Goal: Check status: Check status

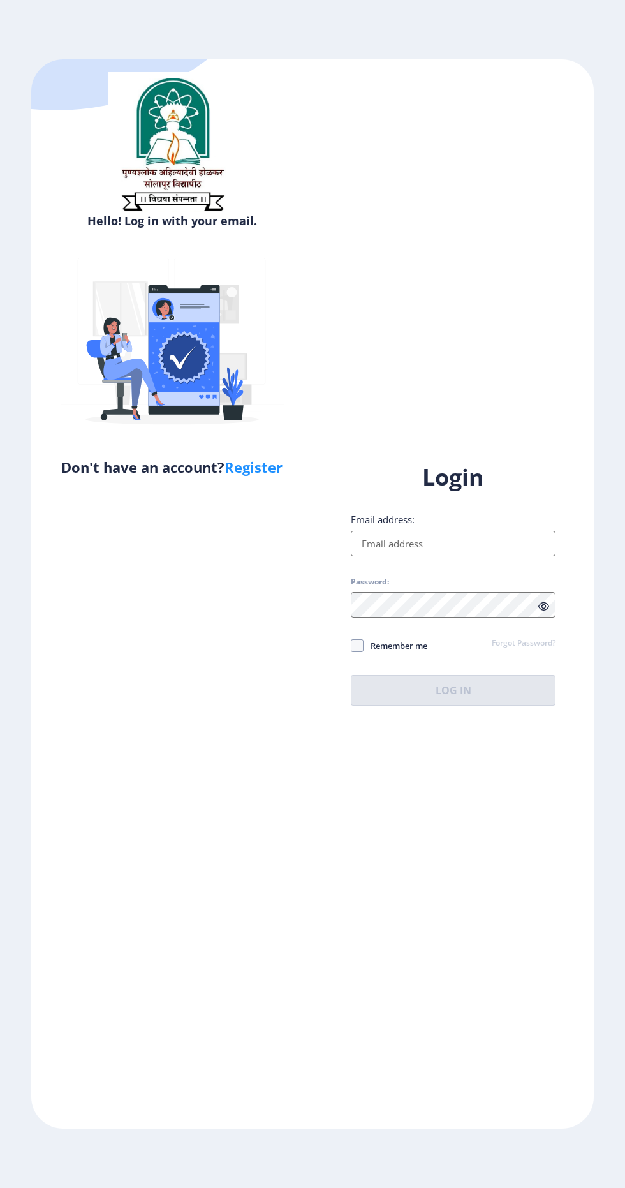
click at [453, 556] on input "Email address:" at bounding box center [453, 544] width 205 height 26
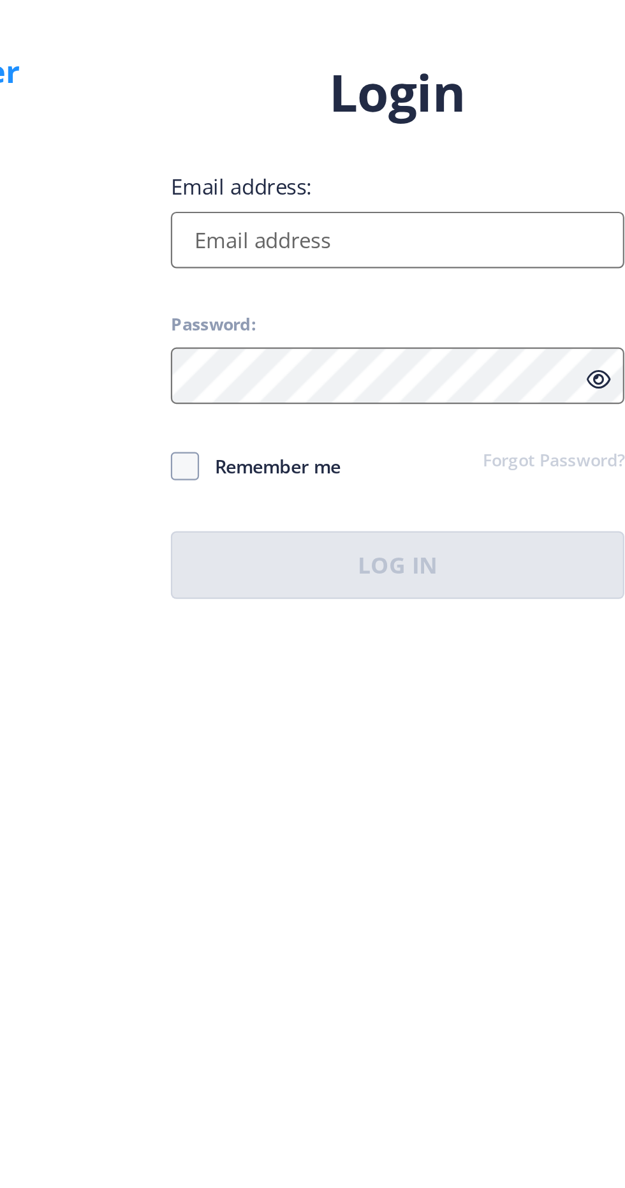
type input "[EMAIL_ADDRESS][DOMAIN_NAME]"
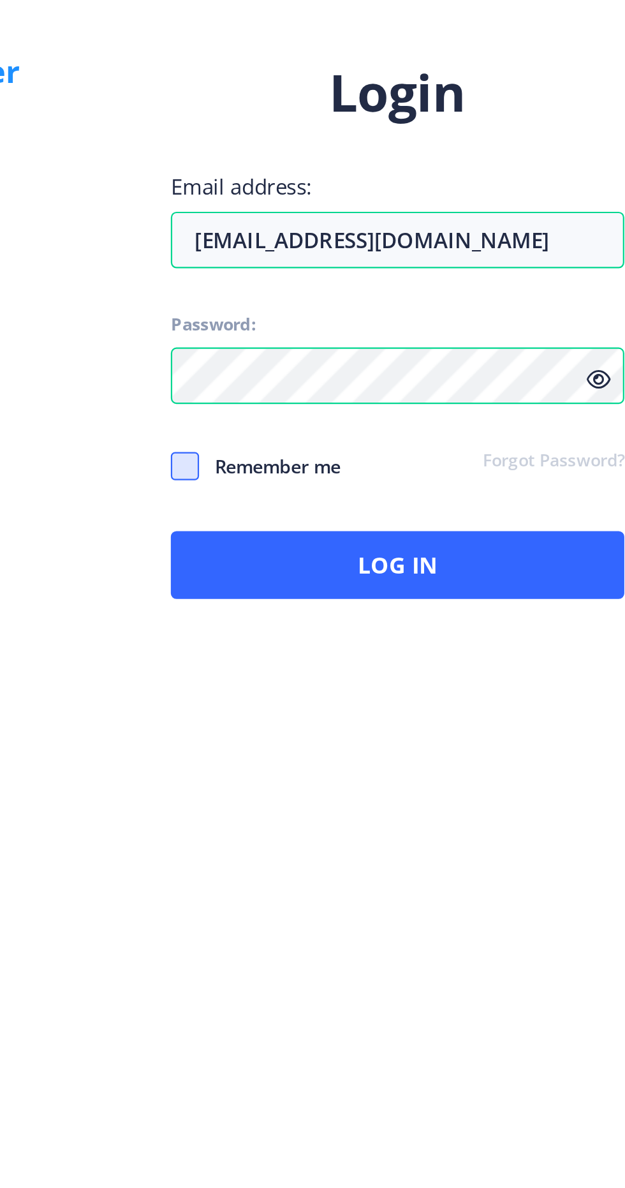
click at [356, 652] on span at bounding box center [357, 645] width 13 height 13
click at [351, 645] on input "Remember me" at bounding box center [351, 645] width 1 height 1
checkbox input "true"
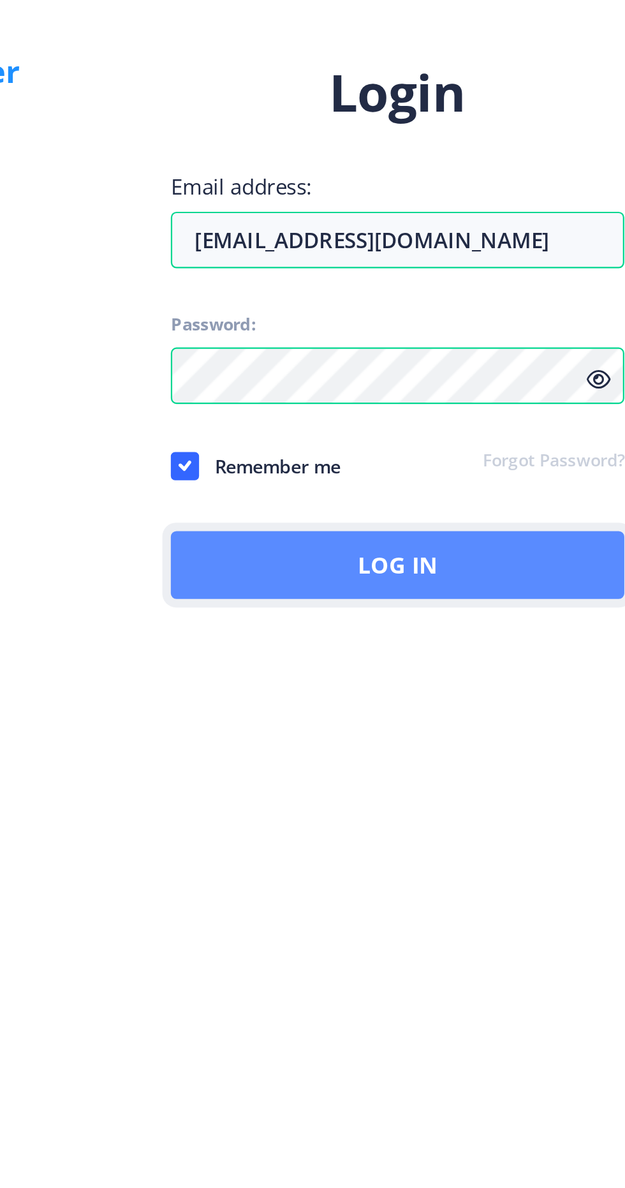
click at [462, 705] on button "Log In" at bounding box center [453, 690] width 205 height 31
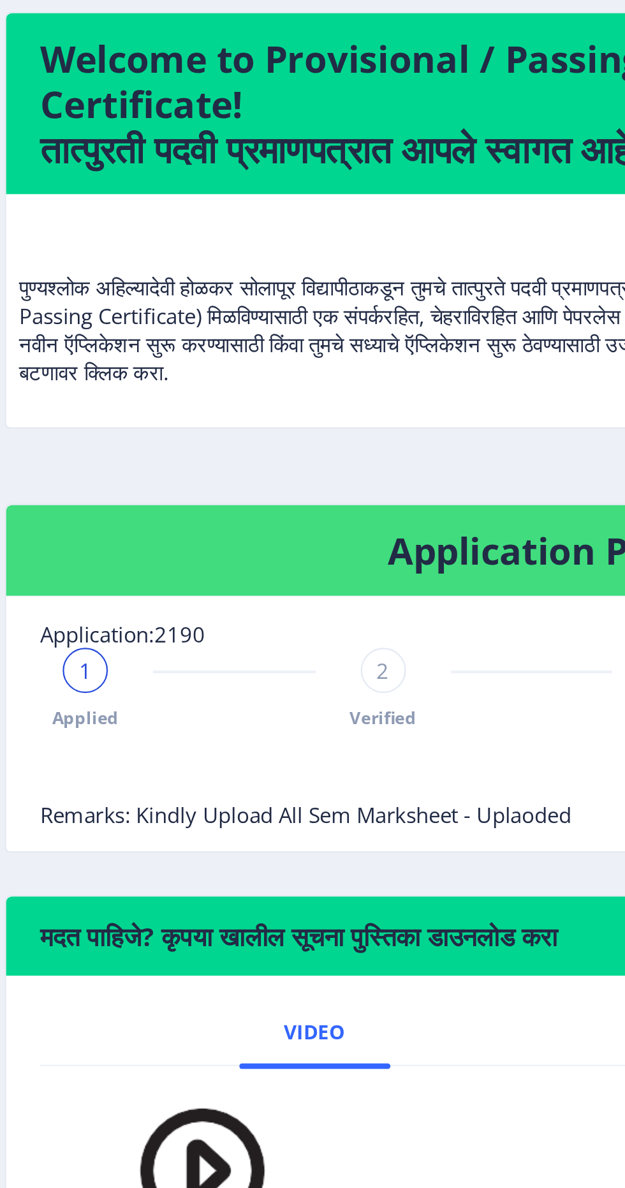
click at [235, 453] on div "2" at bounding box center [231, 448] width 20 height 20
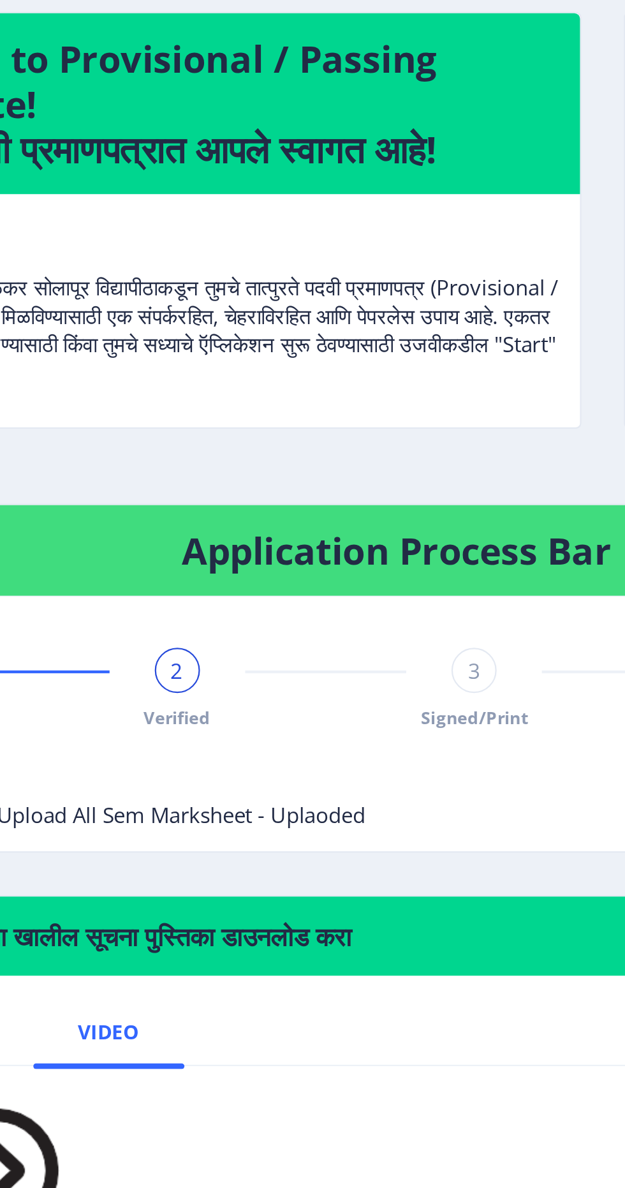
click at [328, 460] on div "Applied 2 Verified 3 Signed/Print 4 Sent/Couriered to recipient" at bounding box center [299, 456] width 444 height 37
click at [367, 457] on div "3" at bounding box center [365, 448] width 20 height 20
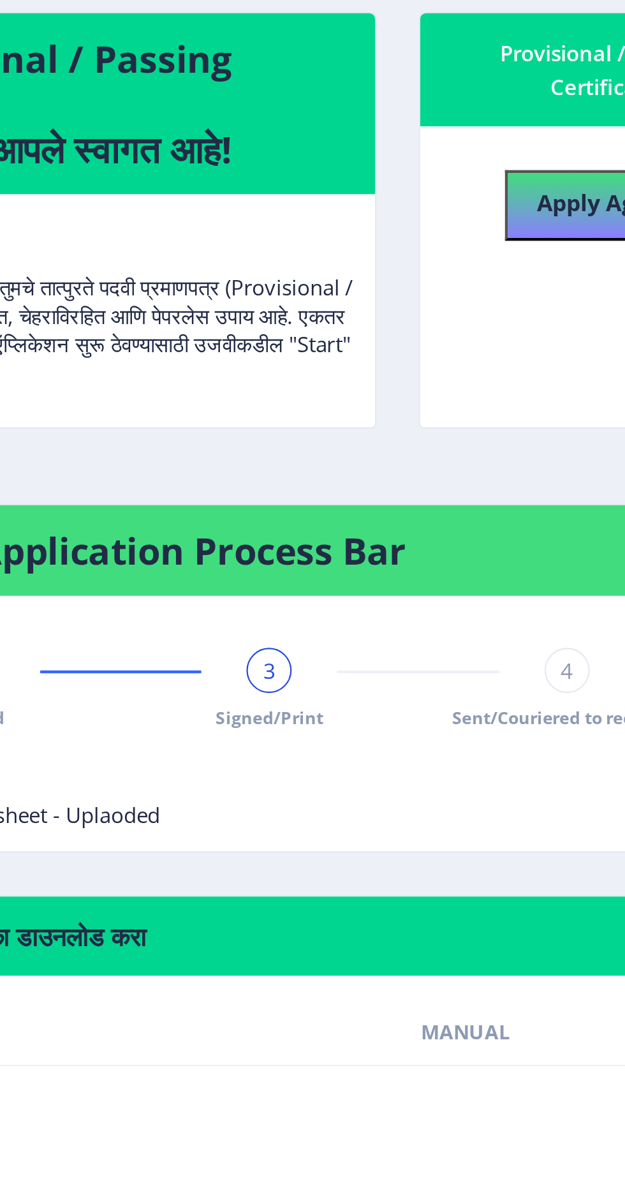
click at [492, 450] on div "4" at bounding box center [500, 448] width 20 height 20
click at [497, 444] on span "4" at bounding box center [500, 447] width 6 height 13
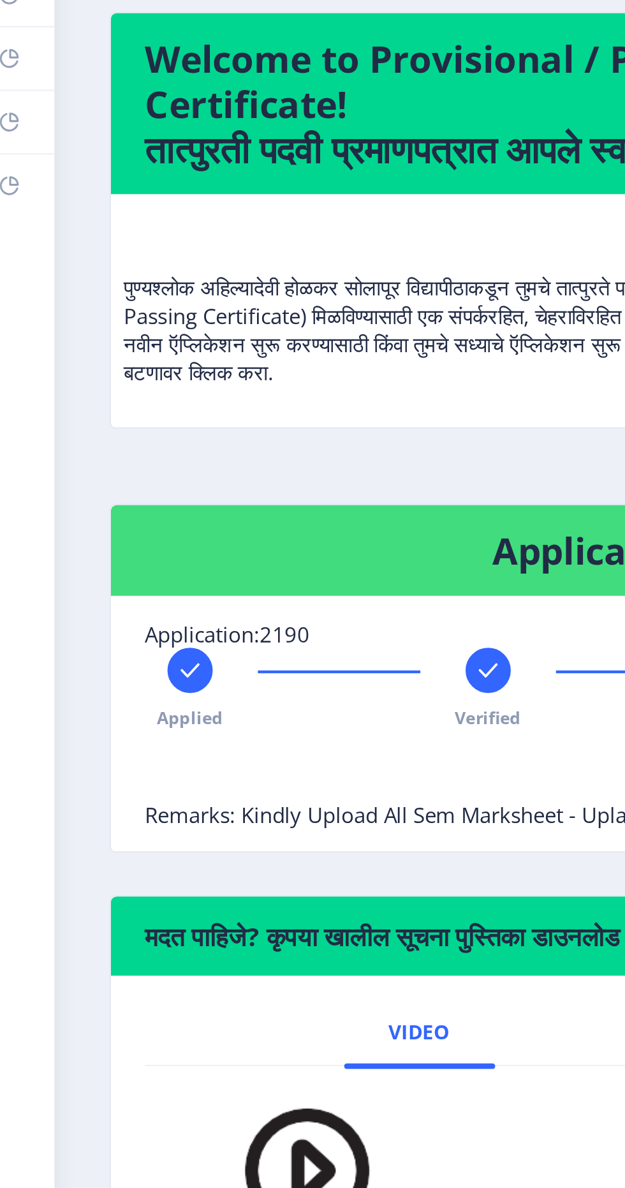
click at [103, 455] on div "Applied" at bounding box center [97, 456] width 20 height 37
click at [196, 506] on span "Remarks: Kindly Upload All Sem Marksheet - Uplaoded" at bounding box center [197, 512] width 240 height 13
click at [238, 444] on div at bounding box center [231, 448] width 20 height 20
click at [207, 471] on div "Applied 2 Verified Signed/Print Sent/Couriered to recipient" at bounding box center [299, 456] width 444 height 37
click at [141, 442] on div "Applied 2 Verified Signed/Print Sent/Couriered to recipient" at bounding box center [299, 456] width 444 height 37
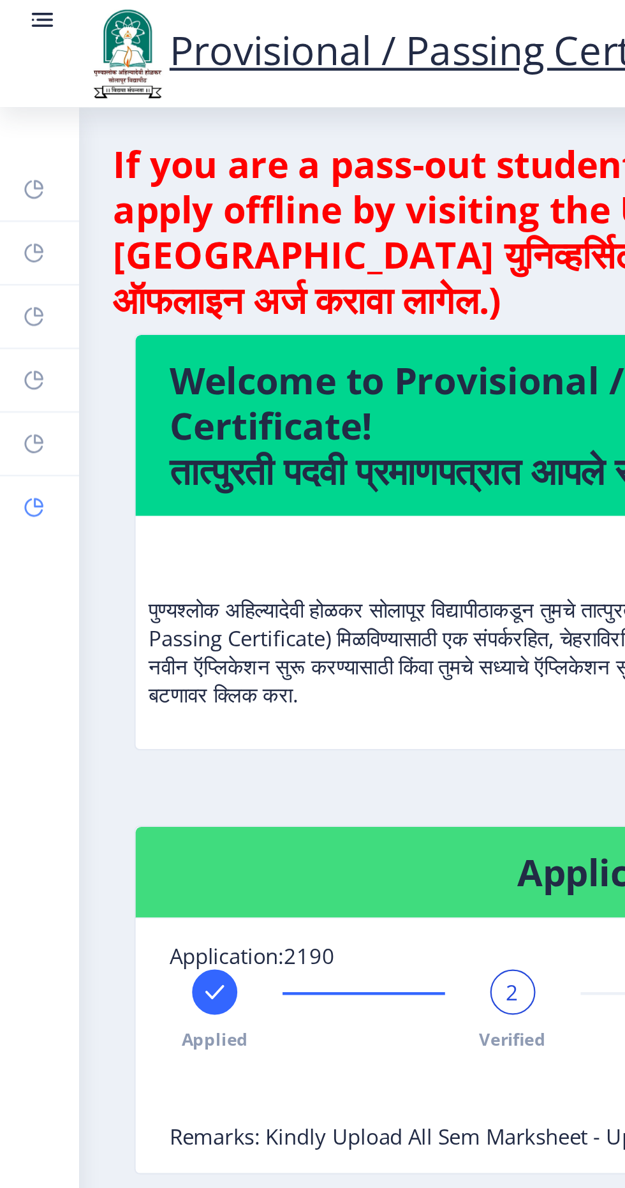
click at [25, 223] on link "Incorrect Certificate" at bounding box center [18, 229] width 36 height 28
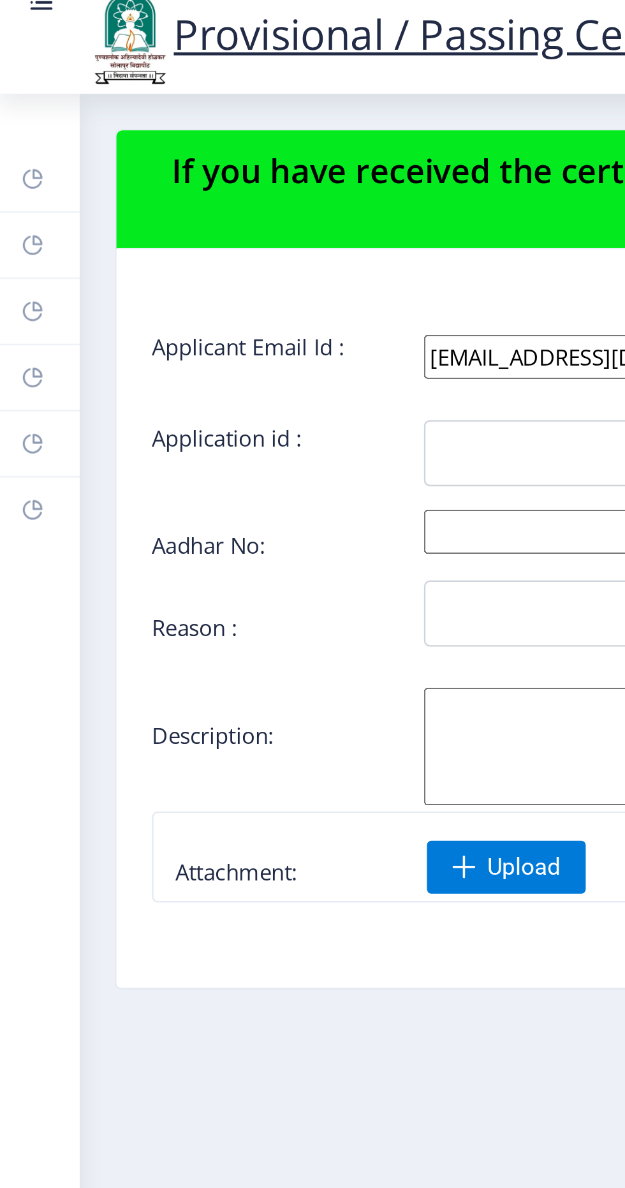
click at [3, 17] on nav "Provisional / Passing Certificate" at bounding box center [312, 24] width 625 height 48
click at [20, 9] on rect at bounding box center [21, 8] width 8 height 1
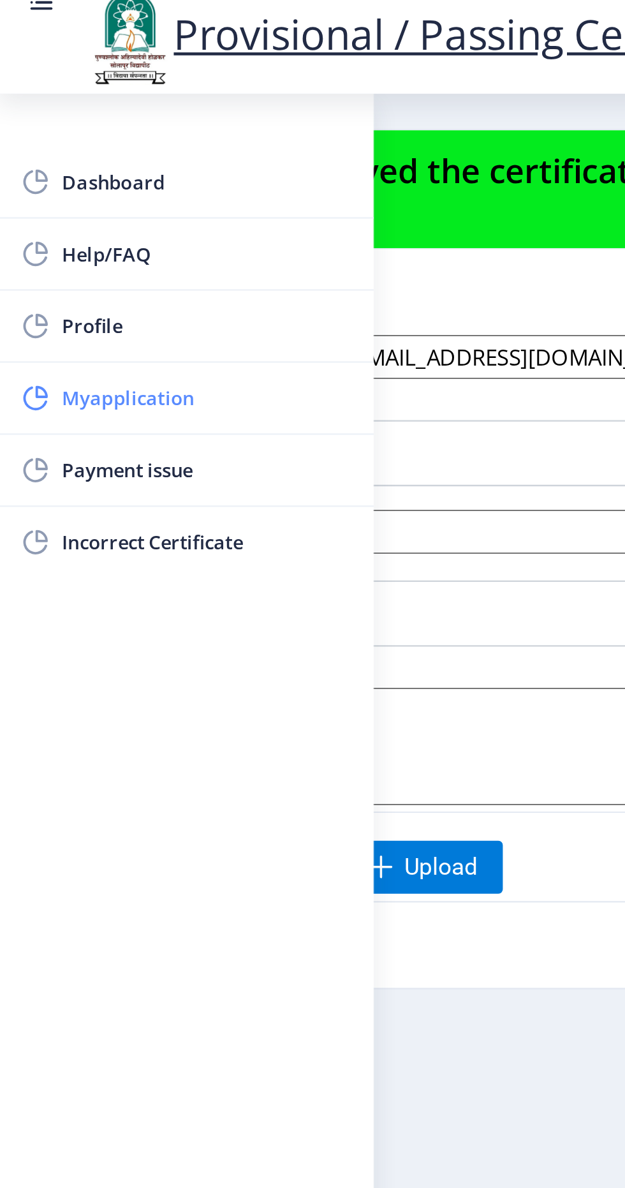
click at [104, 185] on span "Myapplication" at bounding box center [90, 180] width 125 height 15
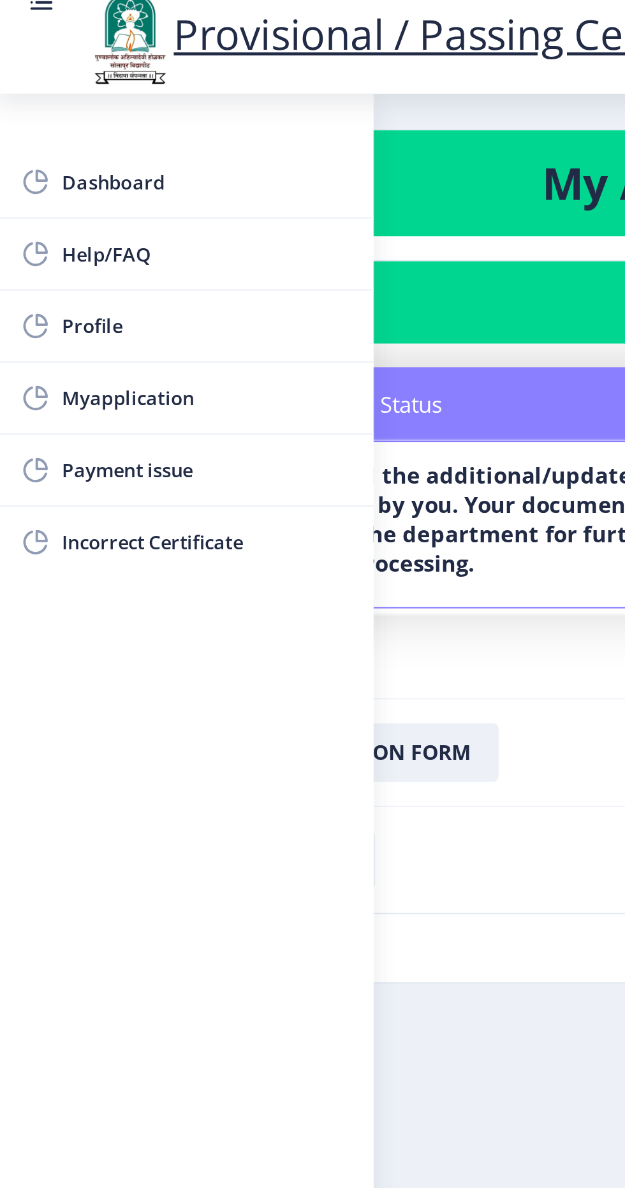
click at [239, 233] on b "We have received the additional/updated documents uploaded by you. Your documen…" at bounding box center [180, 232] width 240 height 51
click at [84, 94] on span "Dashboard" at bounding box center [90, 86] width 125 height 15
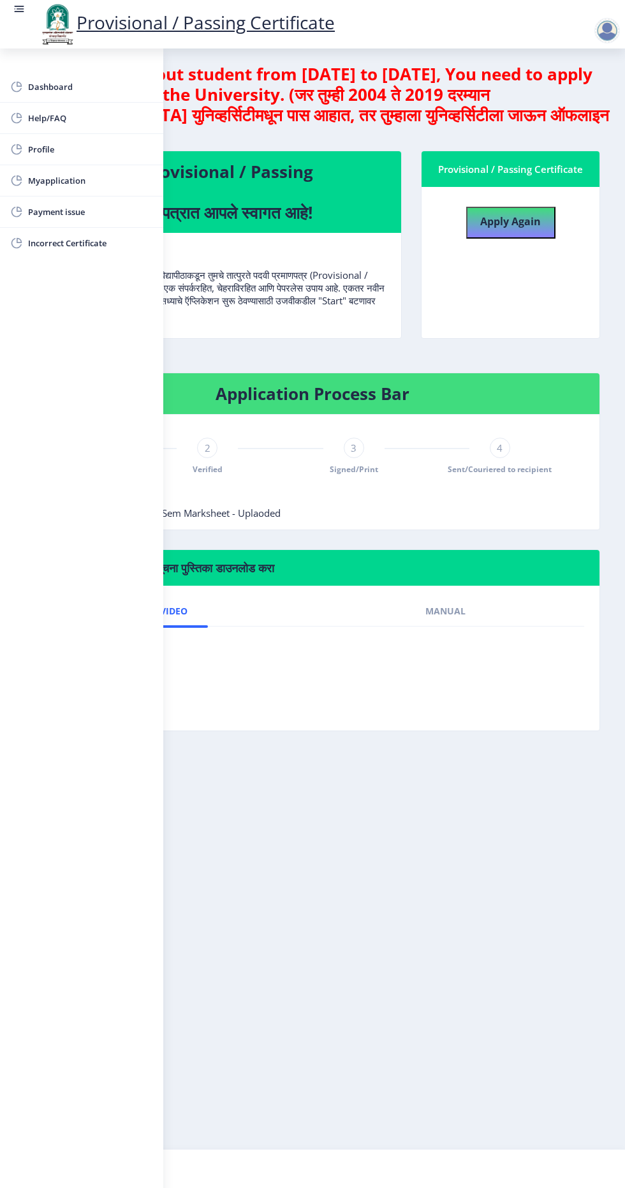
click at [624, 17] on div at bounding box center [610, 24] width 56 height 43
click at [591, 19] on div at bounding box center [610, 24] width 56 height 43
